Goal: Task Accomplishment & Management: Manage account settings

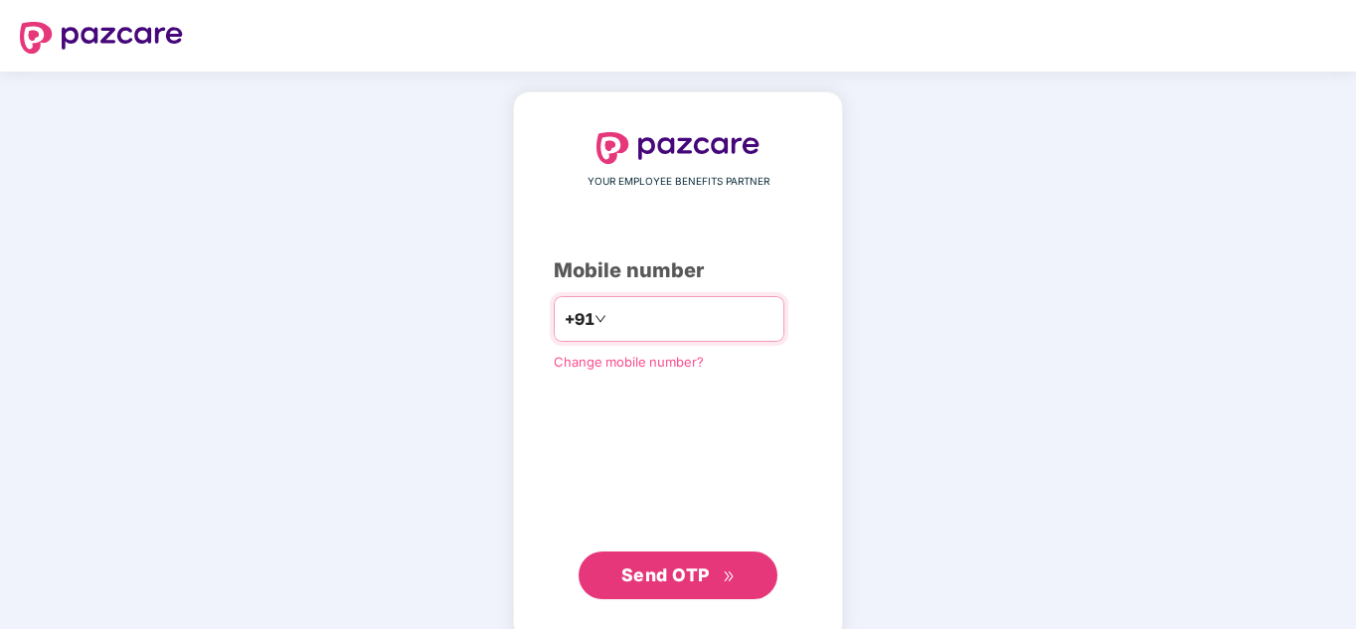
type input "**********"
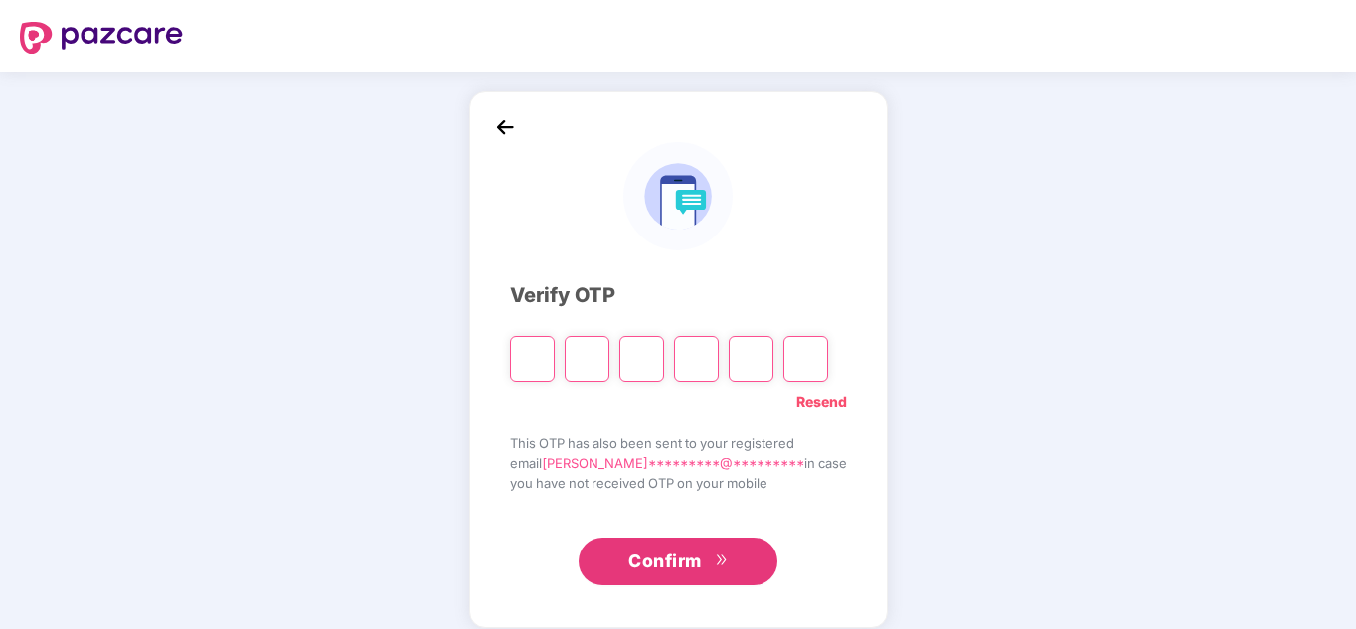
type input "*"
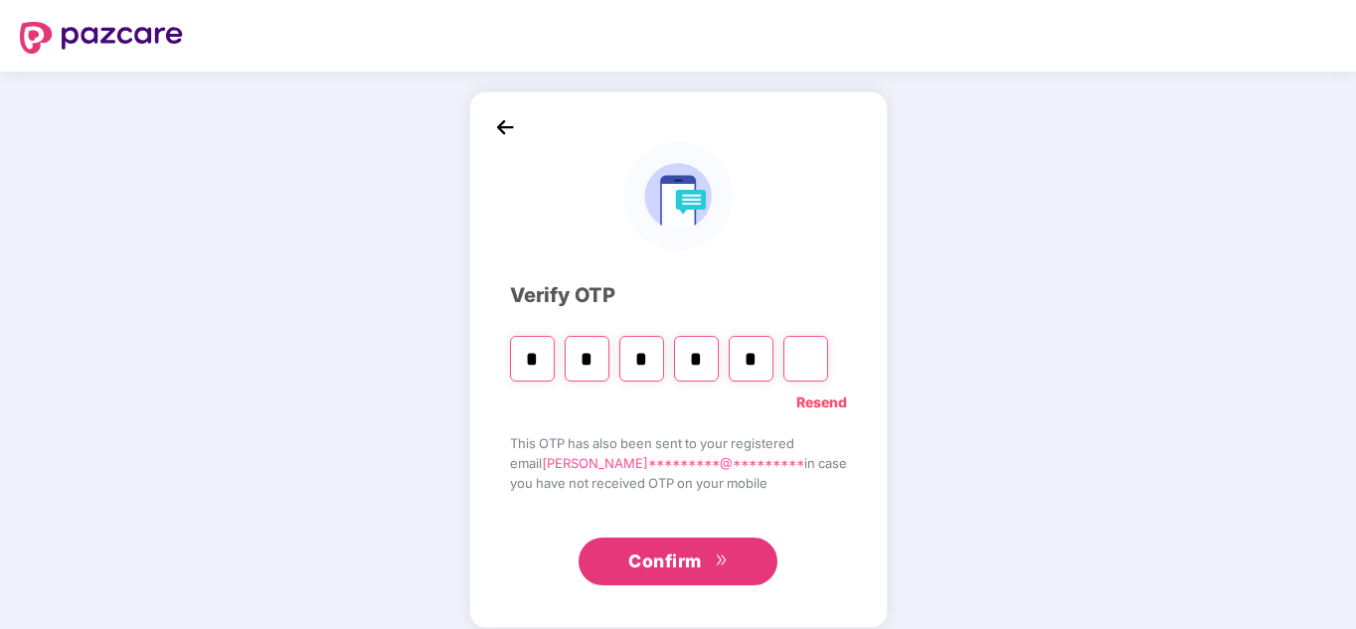
type input "*"
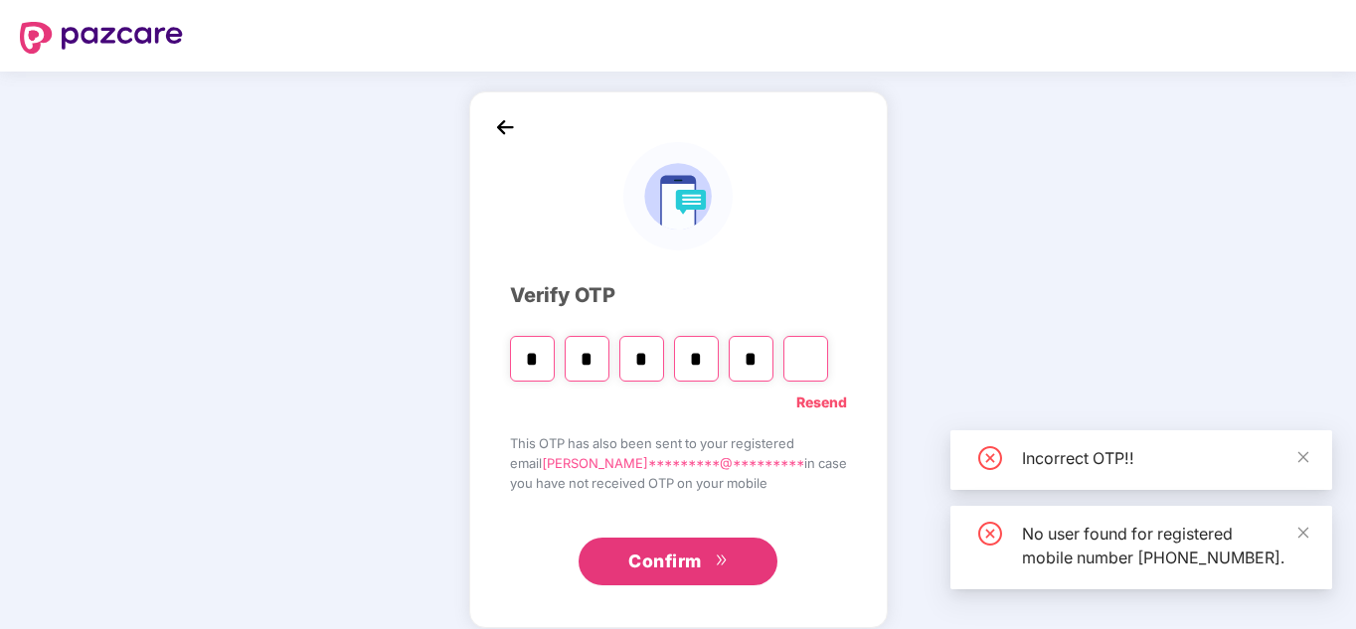
type input "*"
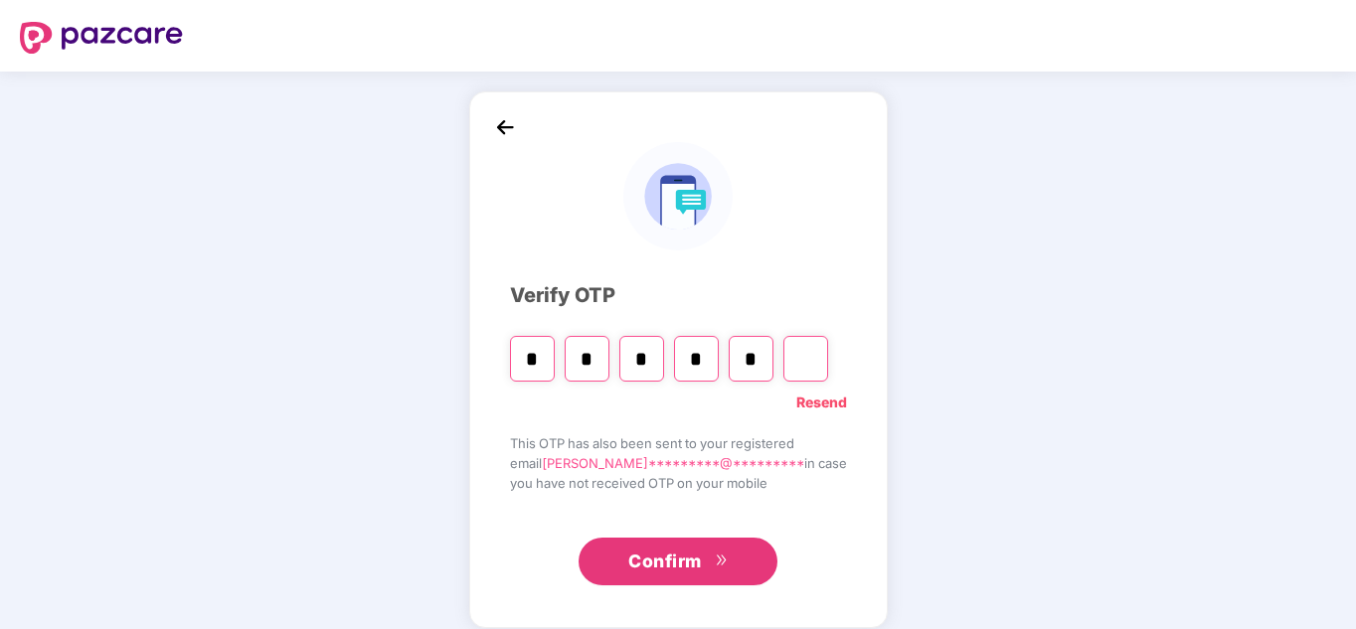
click at [773, 355] on input "*" at bounding box center [751, 359] width 45 height 46
type input "*"
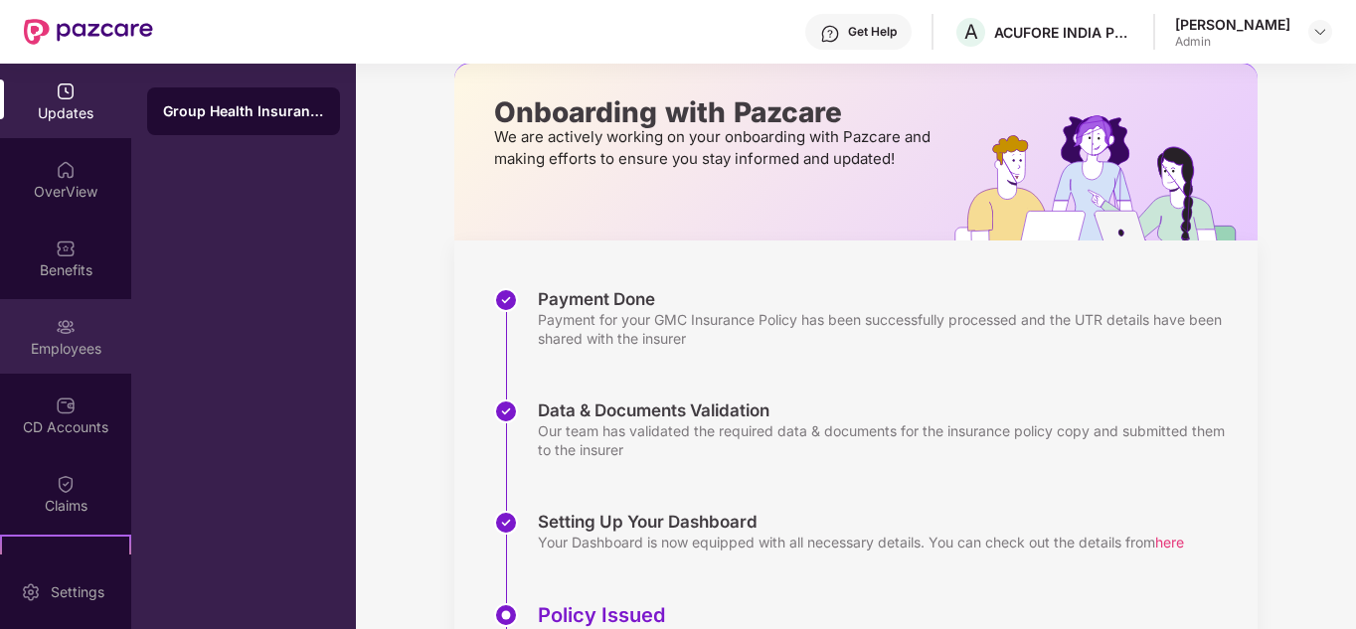
click at [61, 339] on div "Employees" at bounding box center [65, 349] width 131 height 20
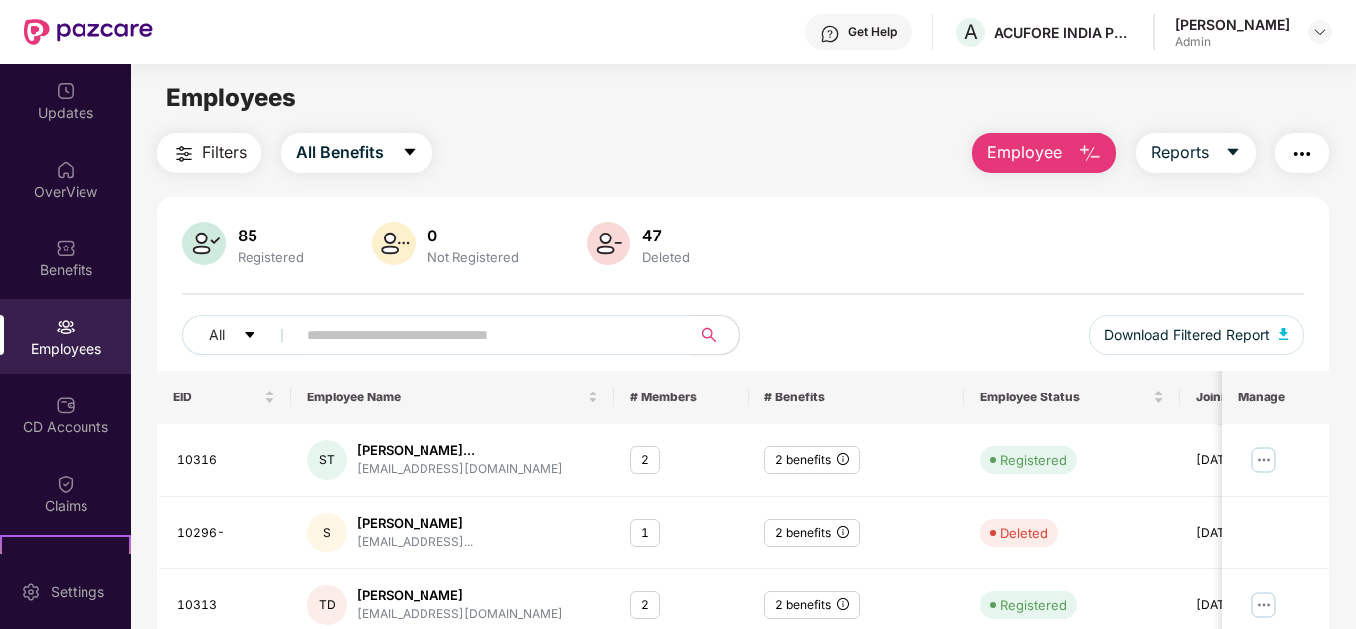
click at [492, 318] on span at bounding box center [487, 335] width 408 height 40
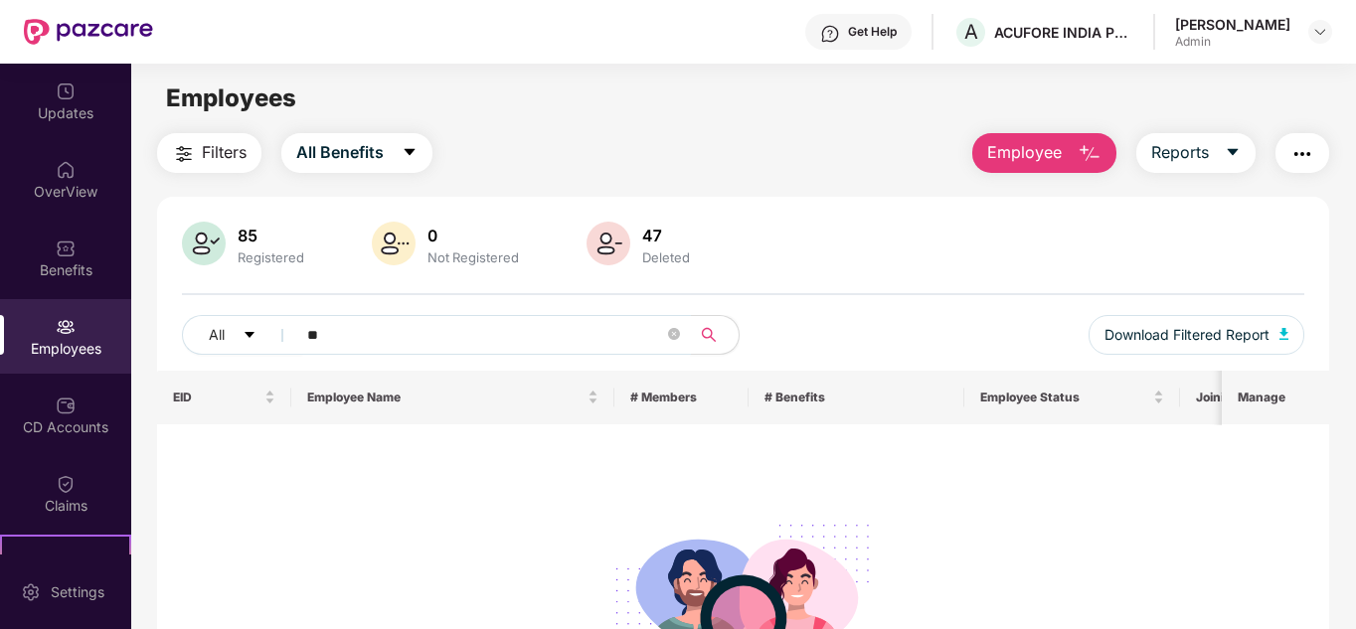
type input "*"
